Goal: Transaction & Acquisition: Purchase product/service

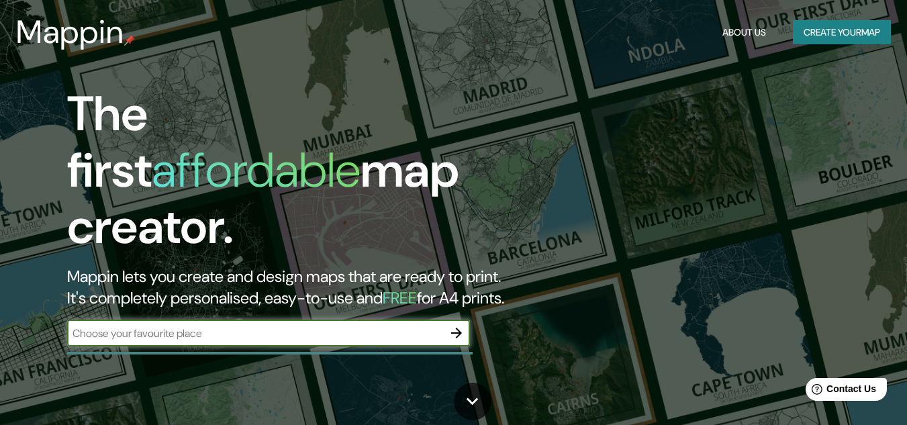
click at [295, 326] on input "text" at bounding box center [255, 333] width 376 height 15
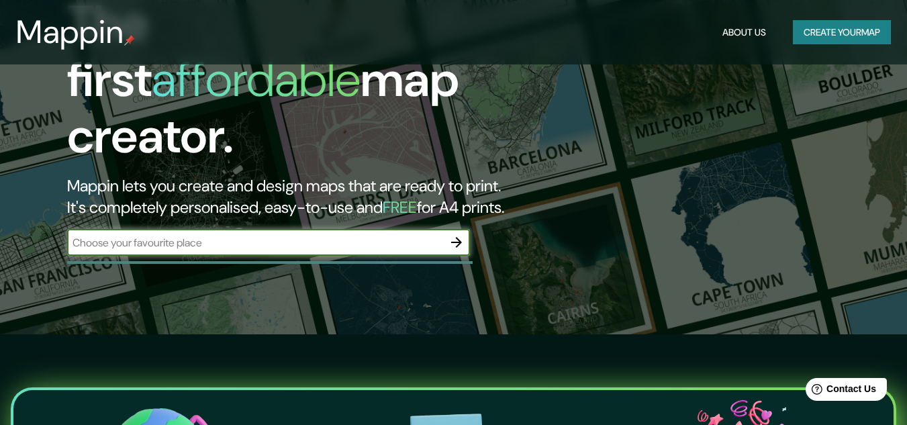
scroll to position [67, 0]
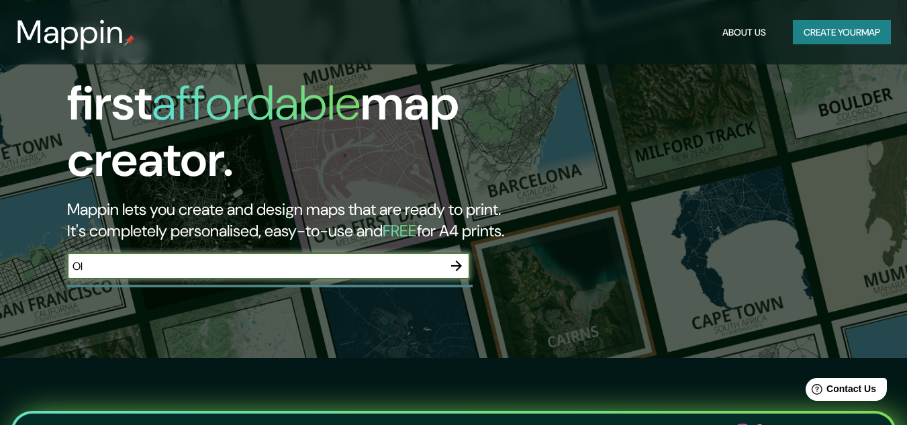
type input "O"
type input "[PERSON_NAME]"
click at [248, 230] on div "The first affordable map creator. Mappin lets you create and design maps that a…" at bounding box center [293, 156] width 545 height 274
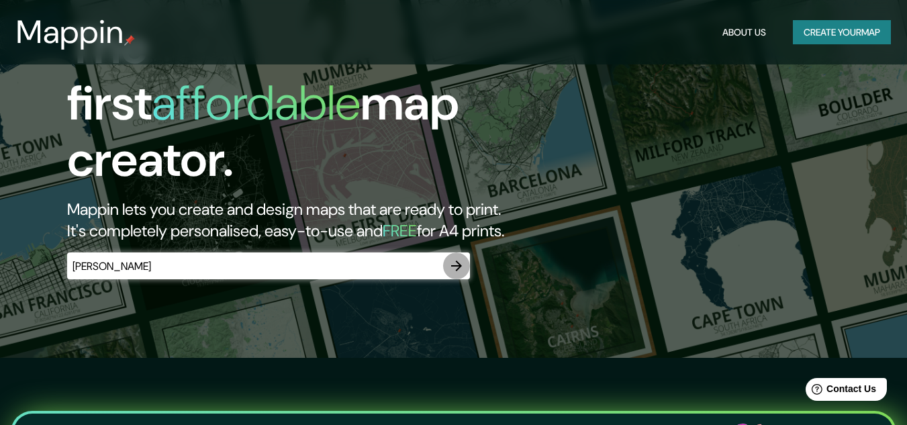
click at [456, 258] on icon "button" at bounding box center [457, 266] width 16 height 16
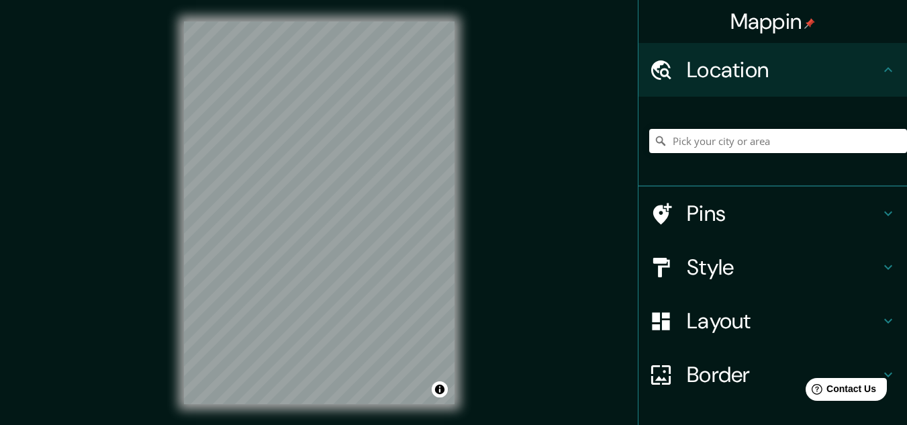
click at [688, 62] on h4 "Location" at bounding box center [783, 69] width 193 height 27
click at [686, 138] on input "Pick your city or area" at bounding box center [778, 141] width 258 height 24
click at [713, 218] on h4 "Pins" at bounding box center [783, 213] width 193 height 27
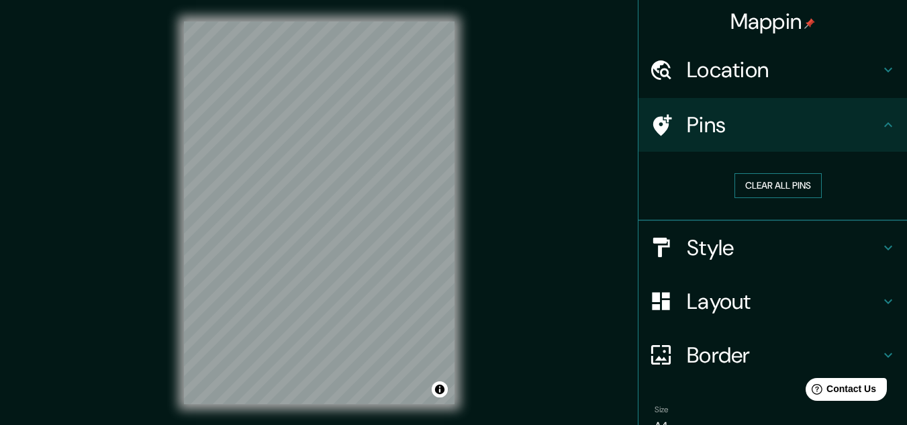
click at [789, 185] on button "Clear all pins" at bounding box center [778, 185] width 87 height 25
click at [739, 115] on h4 "Pins" at bounding box center [783, 124] width 193 height 27
click at [746, 73] on h4 "Location" at bounding box center [783, 69] width 193 height 27
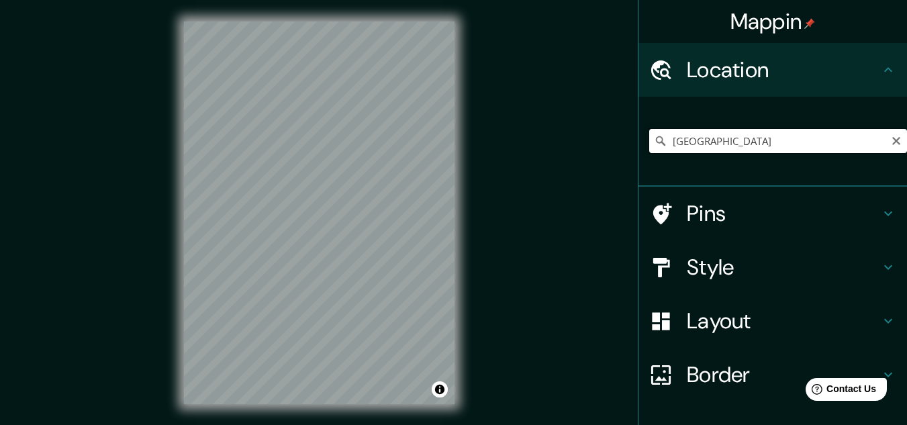
click at [716, 143] on input "[GEOGRAPHIC_DATA]" at bounding box center [778, 141] width 258 height 24
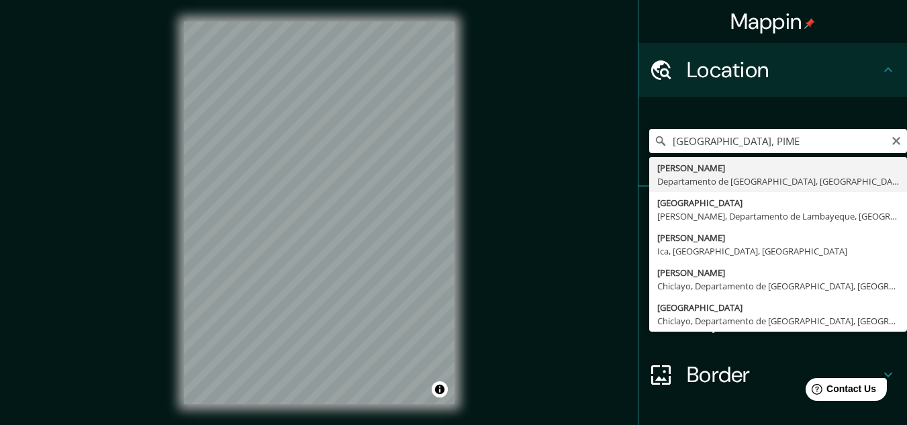
type input "[PERSON_NAME], Departamento de Lambayeque, [GEOGRAPHIC_DATA]"
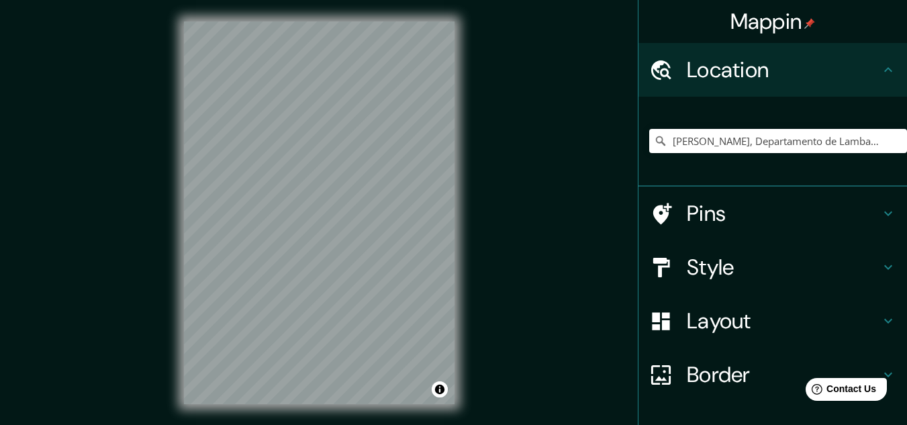
click at [727, 228] on div "Pins" at bounding box center [773, 214] width 269 height 54
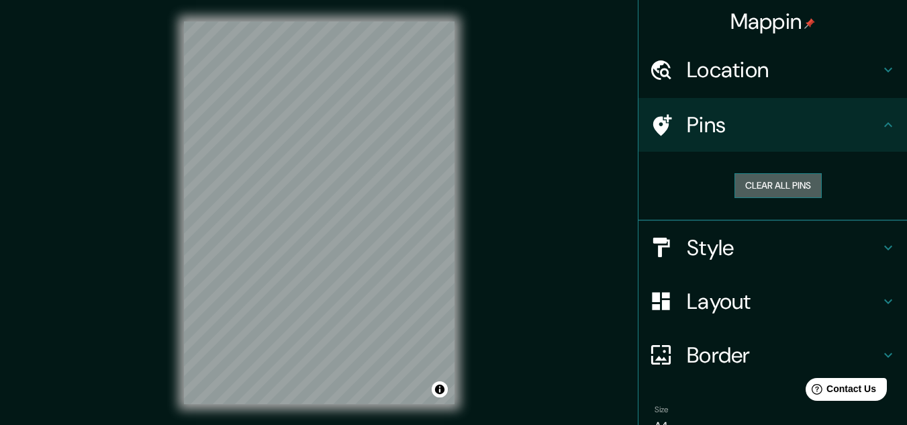
click at [768, 188] on button "Clear all pins" at bounding box center [778, 185] width 87 height 25
click at [753, 180] on button "Clear all pins" at bounding box center [778, 185] width 87 height 25
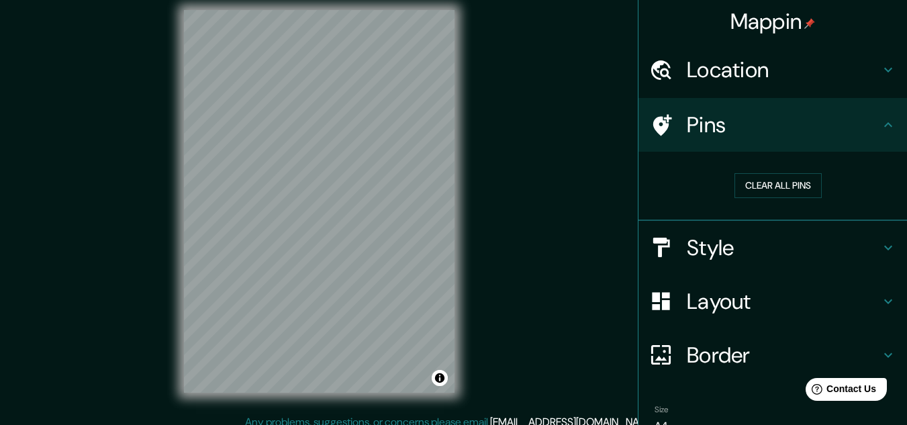
scroll to position [22, 0]
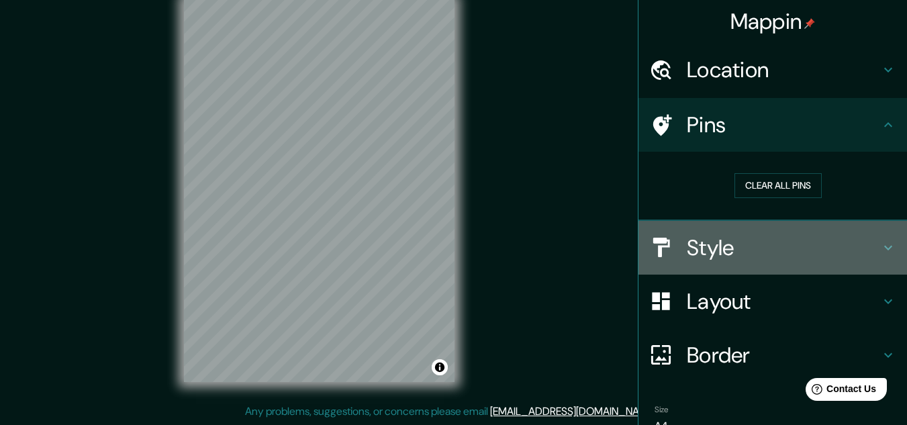
click at [676, 257] on div at bounding box center [668, 248] width 38 height 24
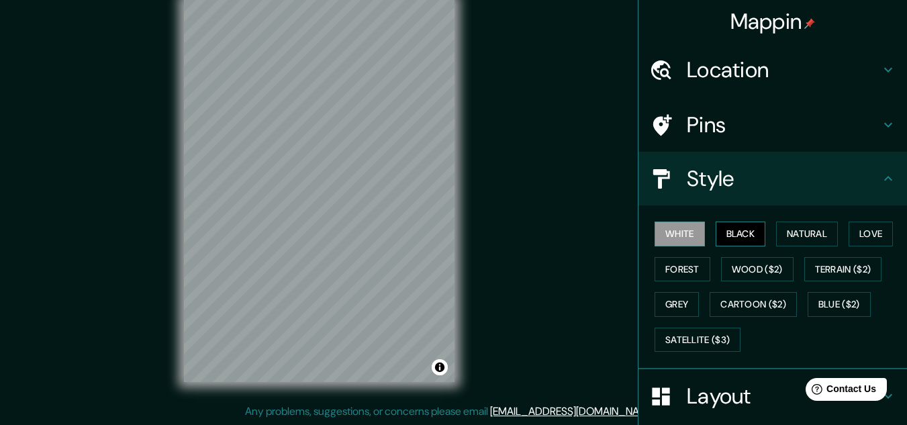
click at [737, 244] on button "Black" at bounding box center [741, 234] width 50 height 25
click at [785, 220] on div "White Black Natural Love Forest Wood ($2) Terrain ($2) Grey Cartoon ($2) Blue (…" at bounding box center [778, 286] width 258 height 141
click at [780, 222] on button "Natural" at bounding box center [807, 234] width 62 height 25
click at [667, 256] on div "White Black Natural Love Forest Wood ($2) Terrain ($2) Grey Cartoon ($2) Blue (…" at bounding box center [778, 286] width 258 height 141
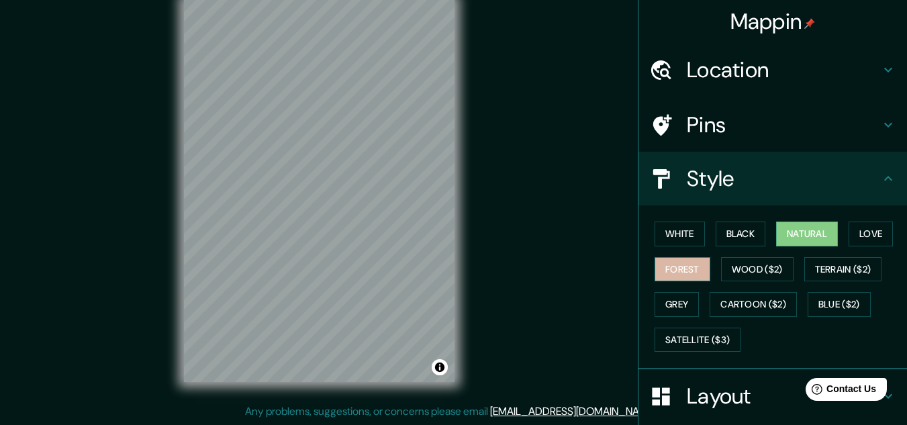
click at [659, 261] on button "Forest" at bounding box center [683, 269] width 56 height 25
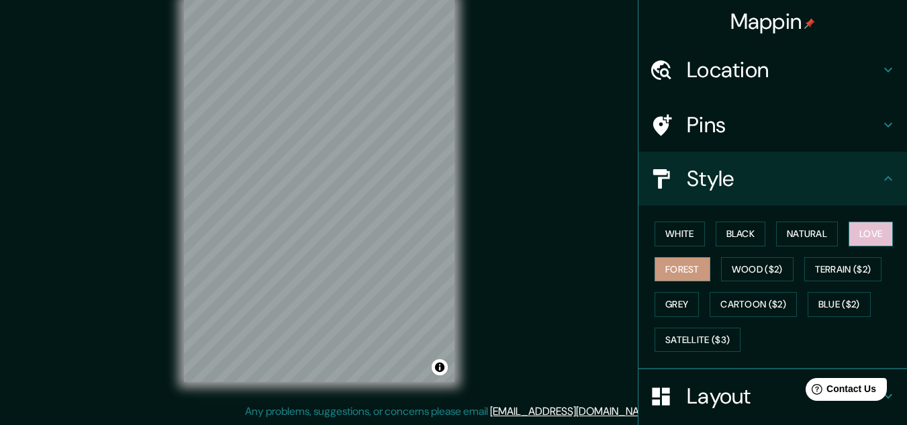
click at [885, 237] on button "Love" at bounding box center [871, 234] width 44 height 25
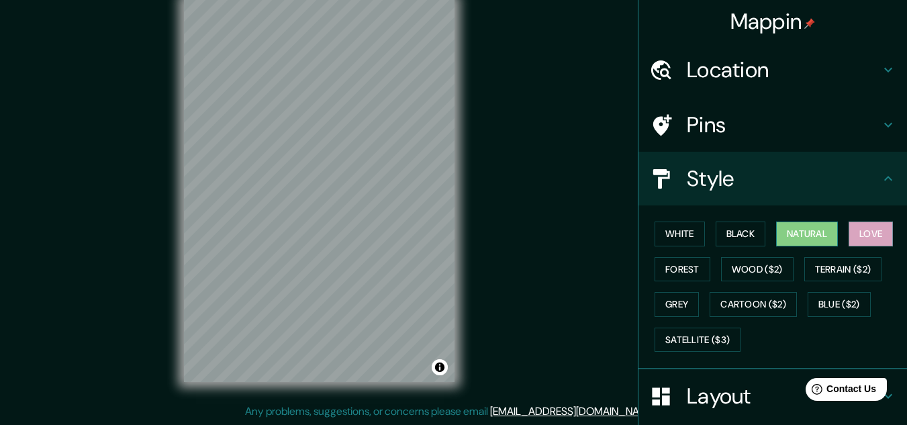
click at [802, 231] on button "Natural" at bounding box center [807, 234] width 62 height 25
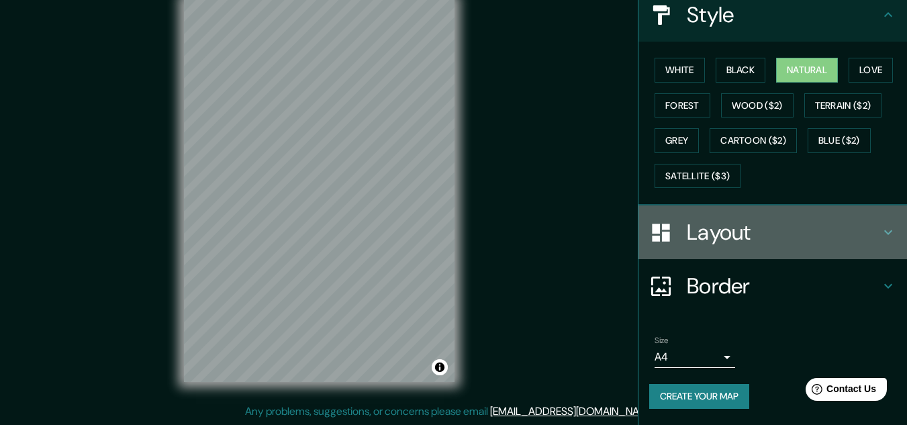
click at [796, 237] on h4 "Layout" at bounding box center [783, 232] width 193 height 27
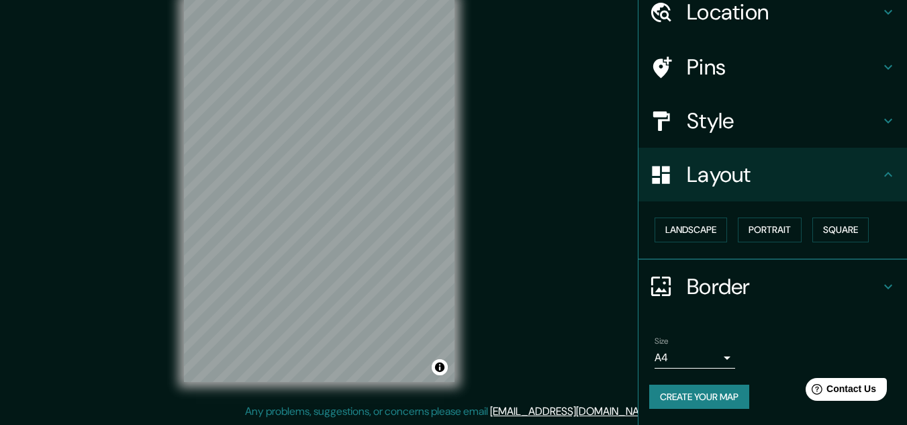
scroll to position [58, 0]
click at [755, 236] on button "Portrait" at bounding box center [770, 230] width 64 height 25
click at [678, 220] on button "Landscape" at bounding box center [691, 230] width 73 height 25
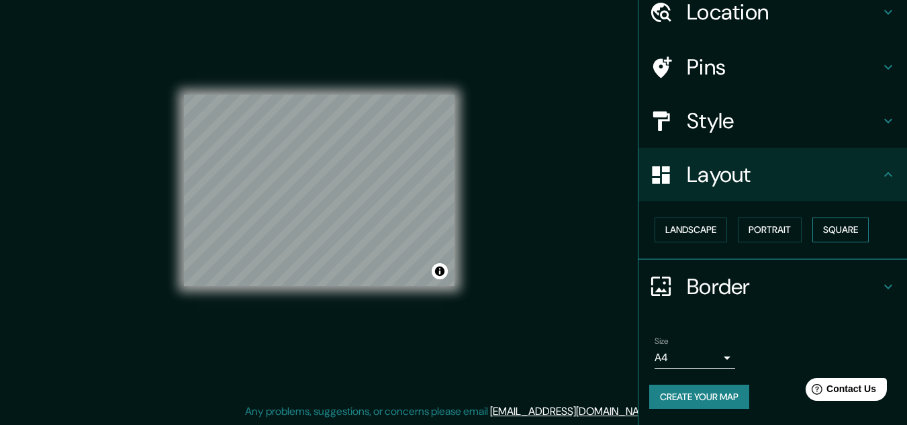
click at [834, 228] on button "Square" at bounding box center [840, 230] width 56 height 25
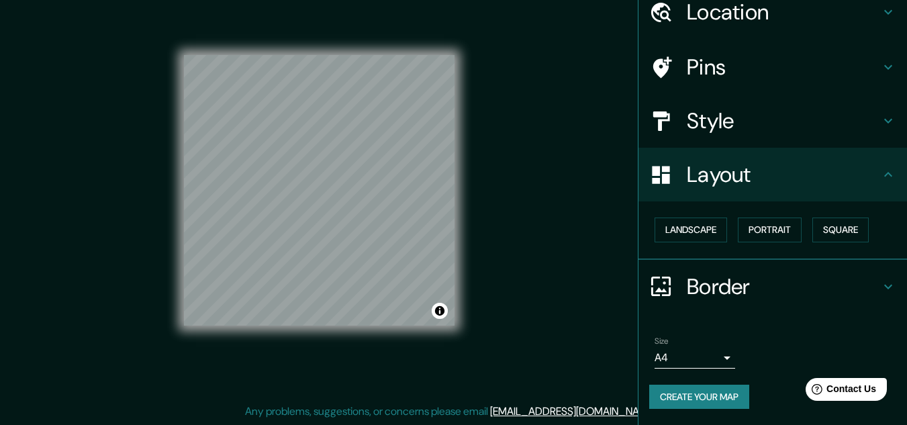
scroll to position [0, 0]
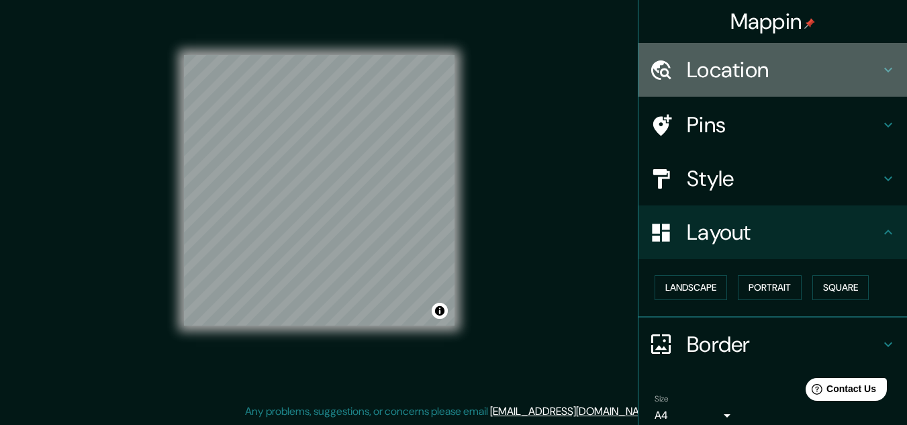
click at [779, 75] on h4 "Location" at bounding box center [783, 69] width 193 height 27
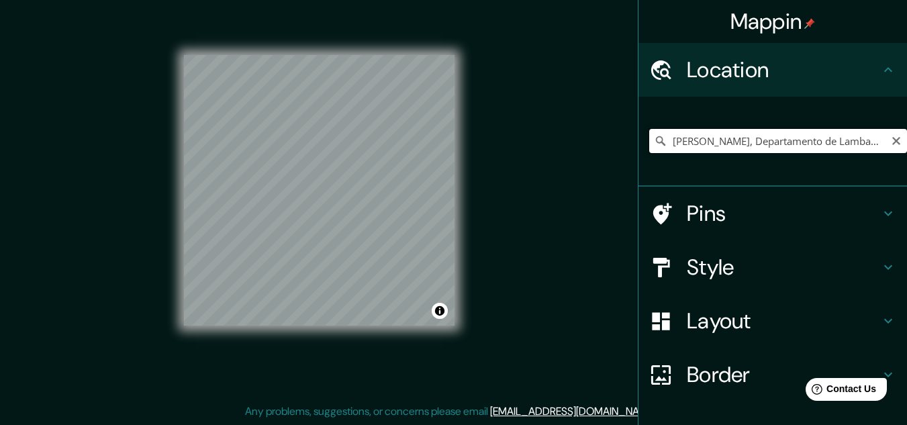
click at [822, 136] on input "[PERSON_NAME], Departamento de Lambayeque, [GEOGRAPHIC_DATA]" at bounding box center [778, 141] width 258 height 24
click at [510, 186] on div "Mappin Location [GEOGRAPHIC_DATA], [GEOGRAPHIC_DATA], [GEOGRAPHIC_DATA] Pins St…" at bounding box center [453, 201] width 907 height 447
click at [728, 269] on h4 "Style" at bounding box center [783, 267] width 193 height 27
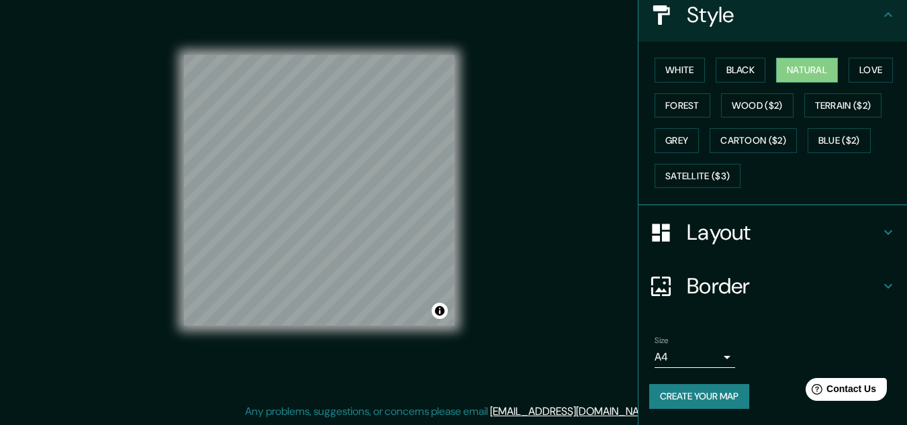
click at [759, 230] on h4 "Layout" at bounding box center [783, 232] width 193 height 27
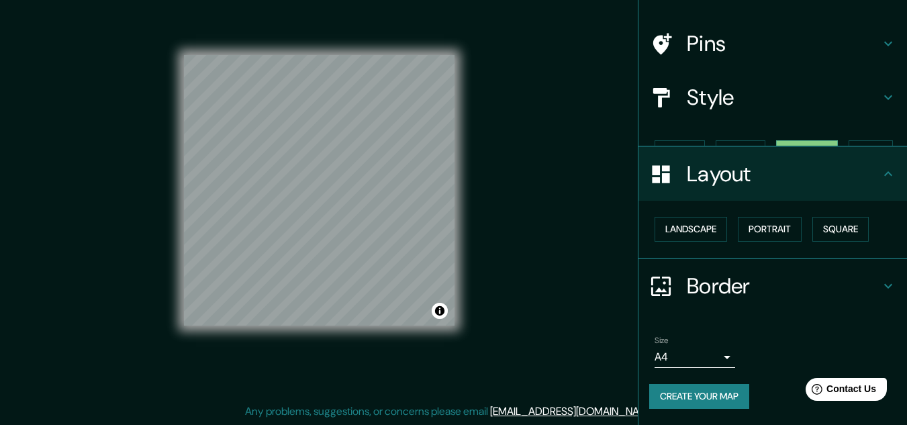
scroll to position [58, 0]
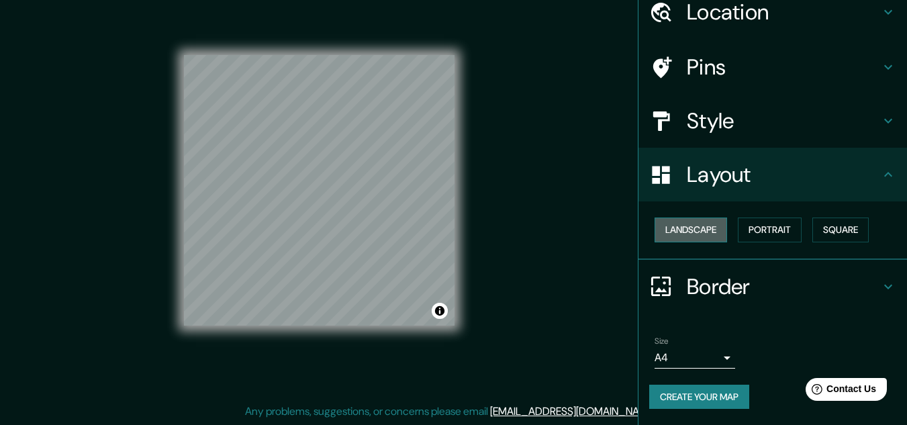
click at [685, 221] on button "Landscape" at bounding box center [691, 230] width 73 height 25
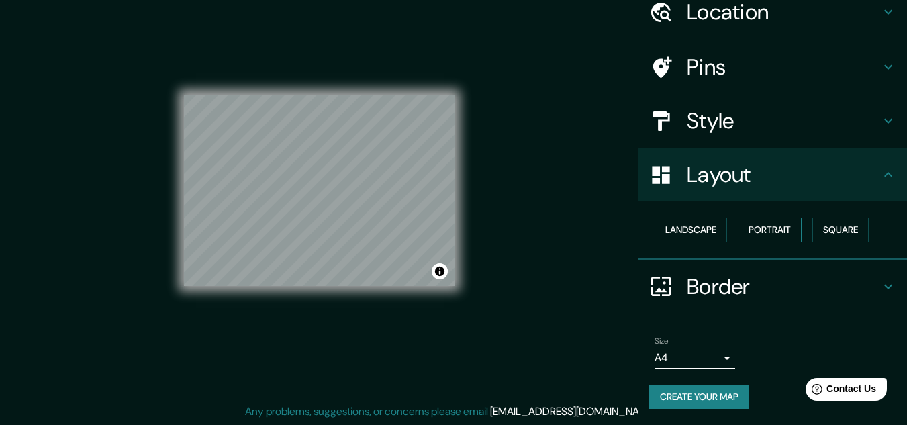
click at [787, 229] on button "Portrait" at bounding box center [770, 230] width 64 height 25
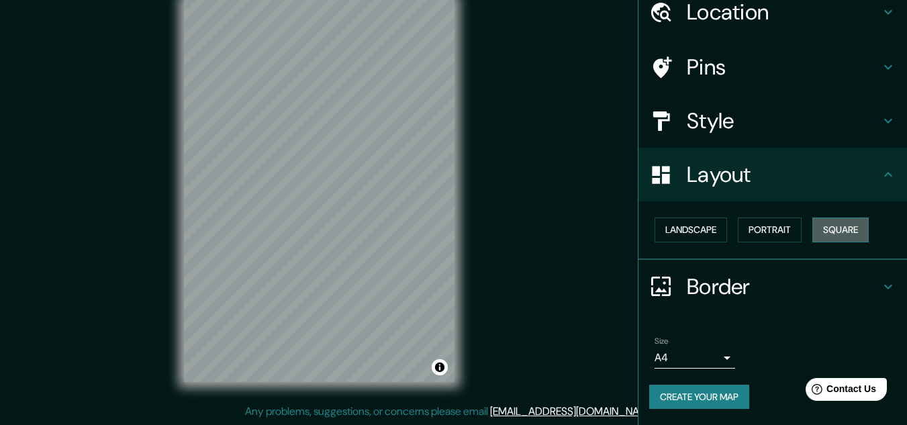
click at [835, 229] on button "Square" at bounding box center [840, 230] width 56 height 25
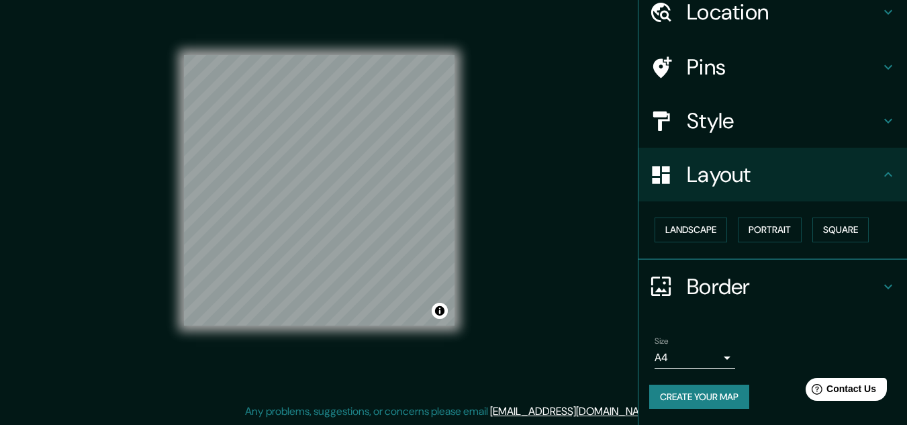
click at [809, 298] on h4 "Border" at bounding box center [783, 286] width 193 height 27
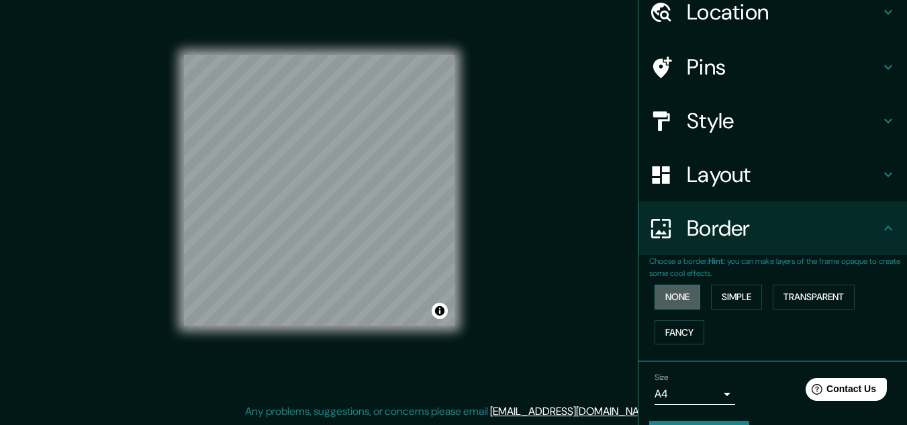
click at [673, 296] on button "None" at bounding box center [678, 297] width 46 height 25
click at [729, 296] on button "Simple" at bounding box center [736, 297] width 51 height 25
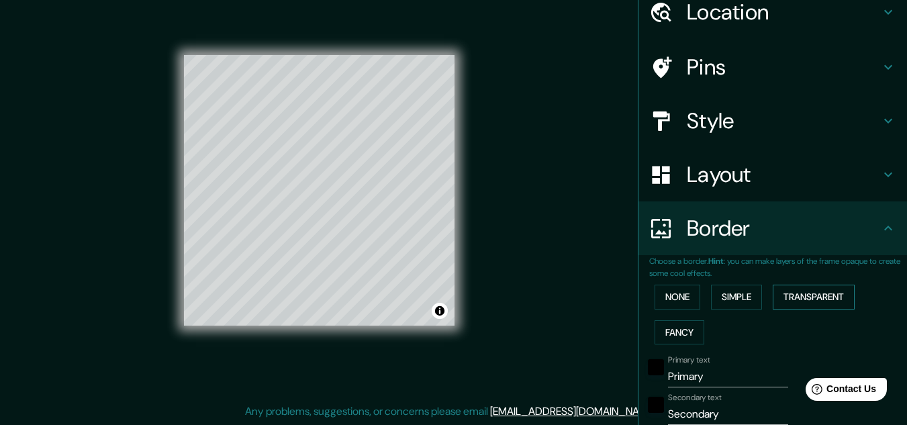
click at [816, 296] on button "Transparent" at bounding box center [814, 297] width 82 height 25
click at [679, 326] on button "Fancy" at bounding box center [680, 332] width 50 height 25
click at [668, 277] on p "Choose a border. Hint : you can make layers of the frame opaque to create some …" at bounding box center [778, 267] width 258 height 24
click at [669, 295] on button "None" at bounding box center [678, 297] width 46 height 25
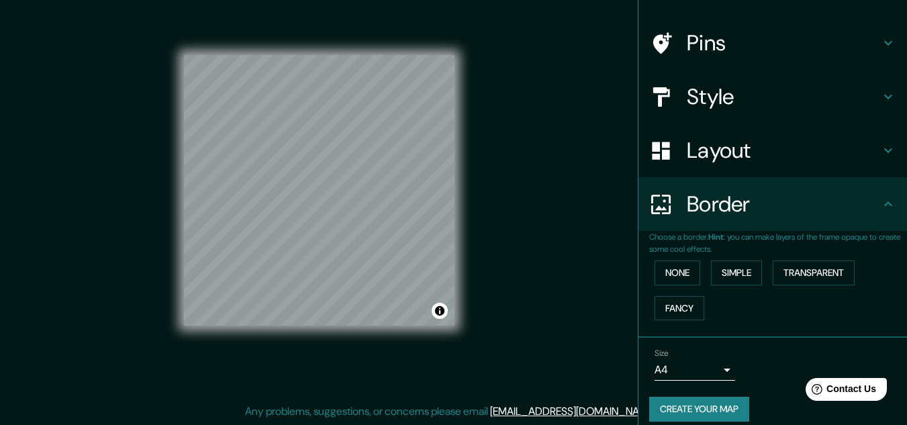
scroll to position [95, 0]
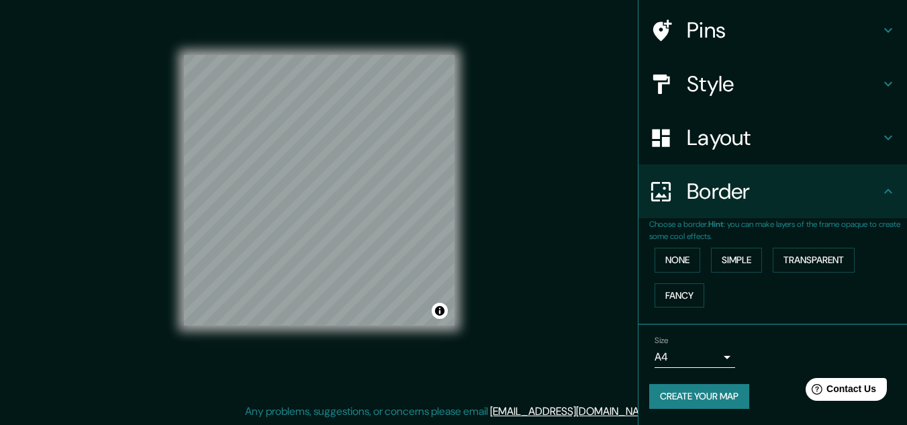
click at [675, 346] on div "Size A4 single" at bounding box center [695, 352] width 81 height 32
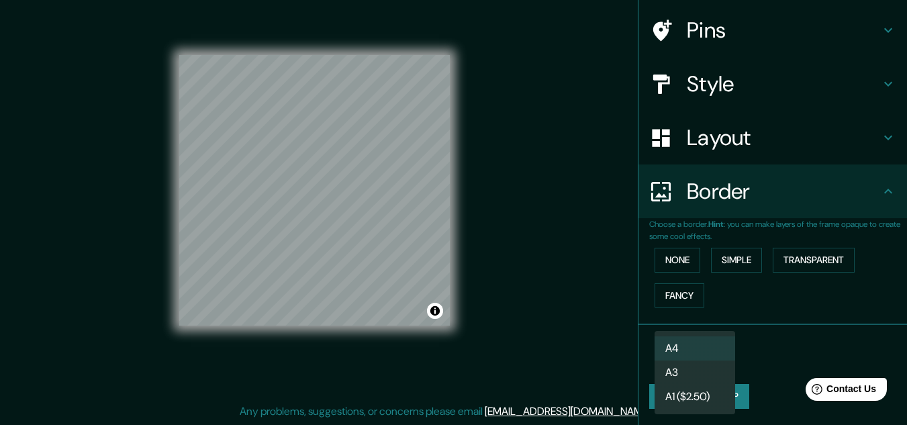
click at [681, 355] on body "Mappin Location [GEOGRAPHIC_DATA], [GEOGRAPHIC_DATA], [GEOGRAPHIC_DATA] Pins St…" at bounding box center [453, 190] width 907 height 425
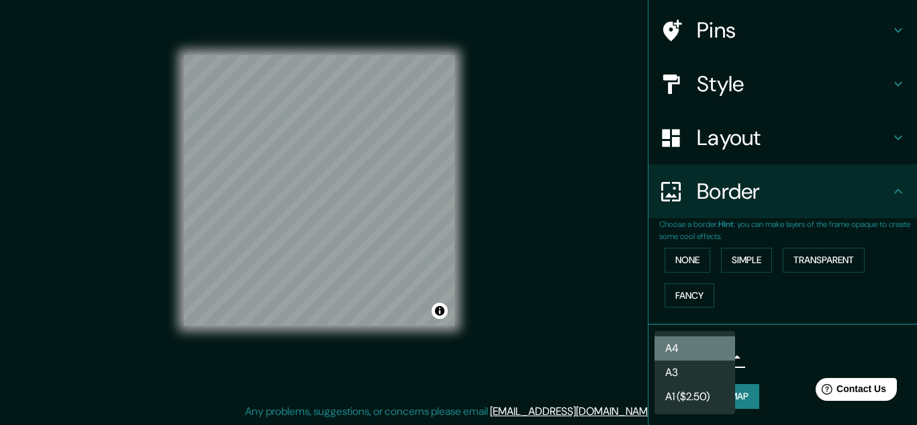
click at [684, 360] on li "A4" at bounding box center [695, 348] width 81 height 24
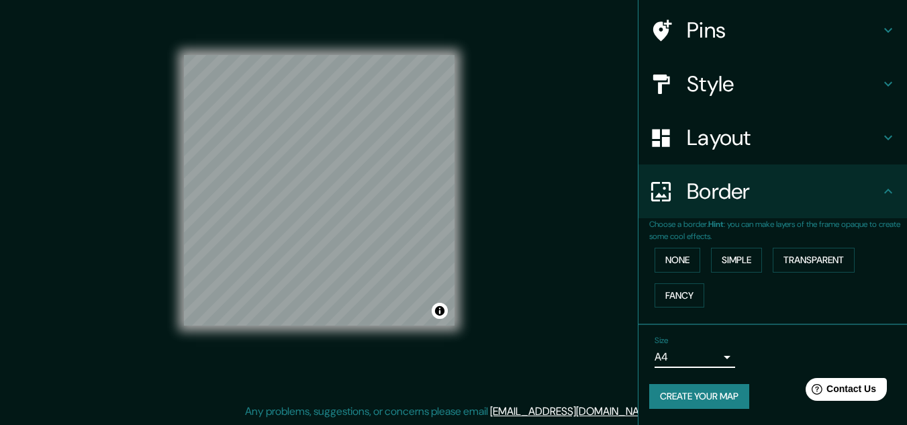
click at [686, 353] on body "Mappin Location [GEOGRAPHIC_DATA], [GEOGRAPHIC_DATA], [GEOGRAPHIC_DATA] Pins St…" at bounding box center [453, 190] width 907 height 425
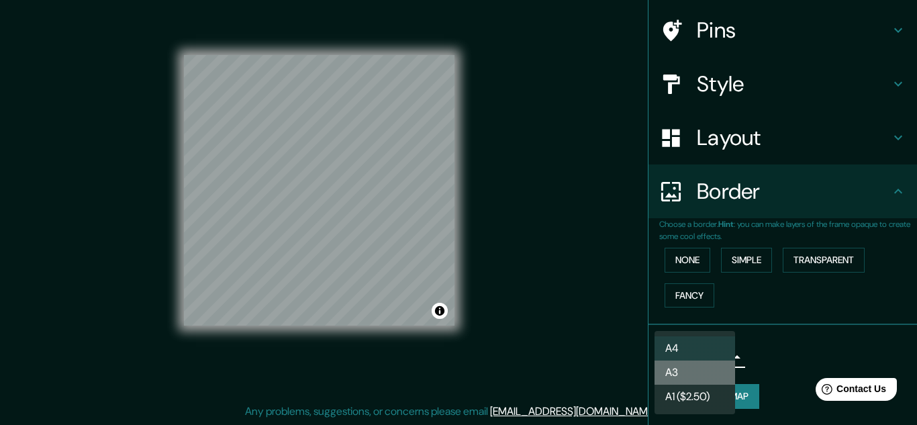
click at [693, 375] on li "A3" at bounding box center [695, 373] width 81 height 24
type input "a4"
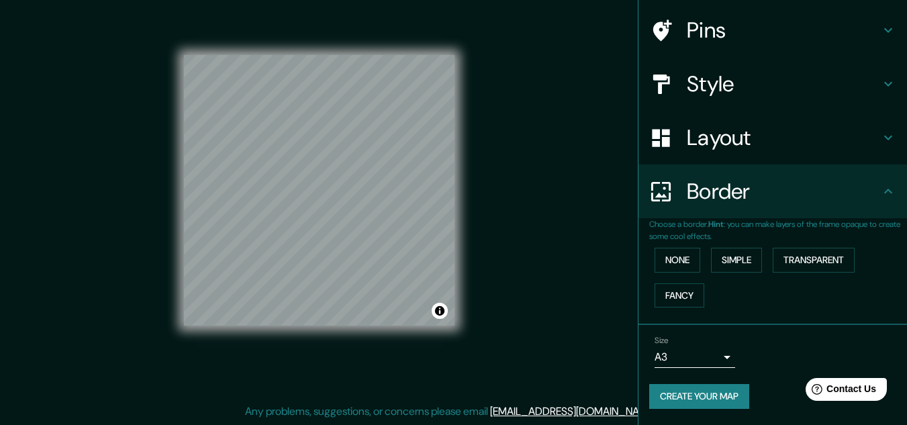
click at [620, 347] on div "Mappin Location [GEOGRAPHIC_DATA], [GEOGRAPHIC_DATA], [GEOGRAPHIC_DATA] Pins St…" at bounding box center [453, 201] width 907 height 447
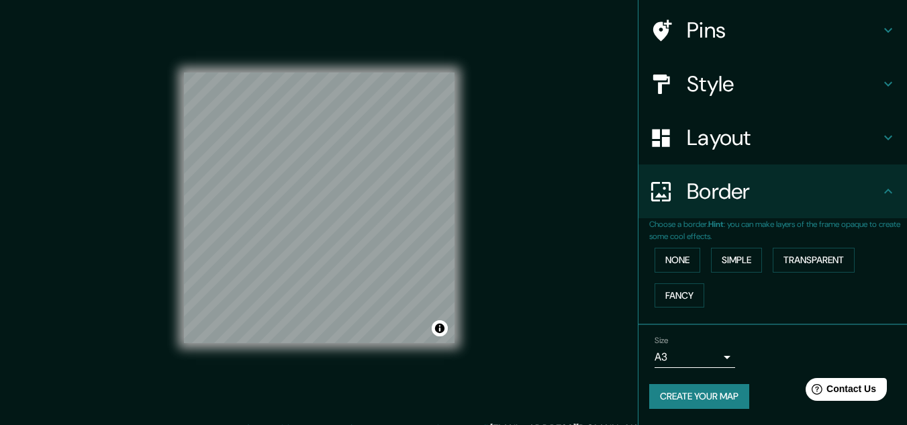
scroll to position [0, 0]
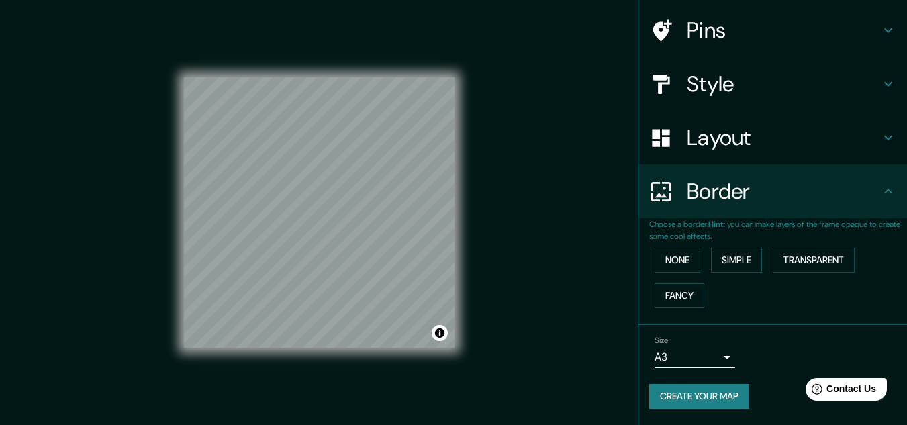
click at [548, 257] on div "Mappin Location [GEOGRAPHIC_DATA], [GEOGRAPHIC_DATA], [GEOGRAPHIC_DATA] Pins St…" at bounding box center [453, 223] width 907 height 447
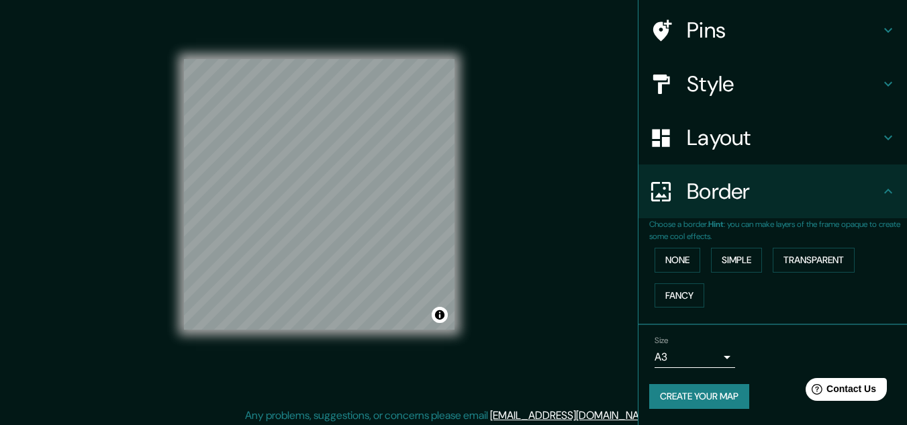
scroll to position [22, 0]
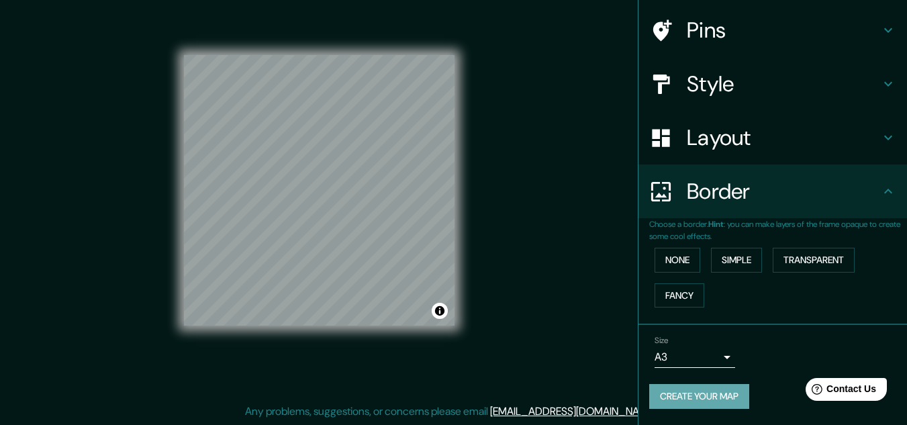
click at [707, 402] on button "Create your map" at bounding box center [699, 396] width 100 height 25
click at [666, 398] on button "Create your map" at bounding box center [699, 396] width 100 height 25
